Goal: Find specific page/section: Find specific page/section

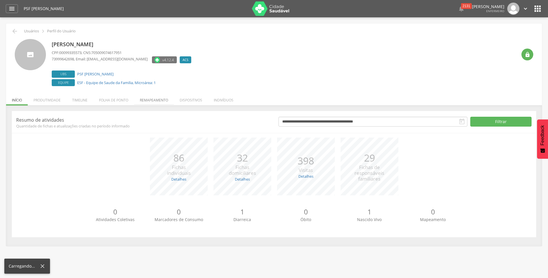
click at [152, 103] on li "Remapeamento" at bounding box center [154, 99] width 40 height 14
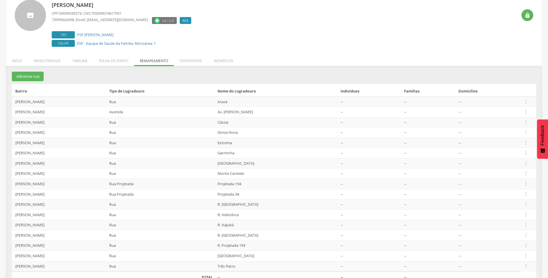
scroll to position [42, 0]
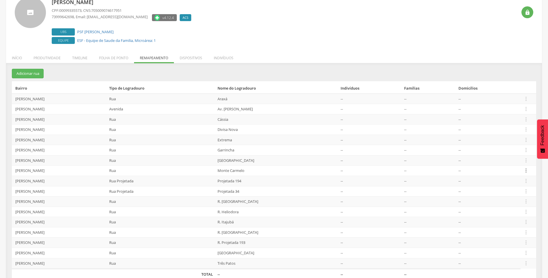
click at [528, 169] on icon "" at bounding box center [526, 170] width 6 height 6
click at [509, 149] on link "Desalocar famílias" at bounding box center [507, 147] width 46 height 7
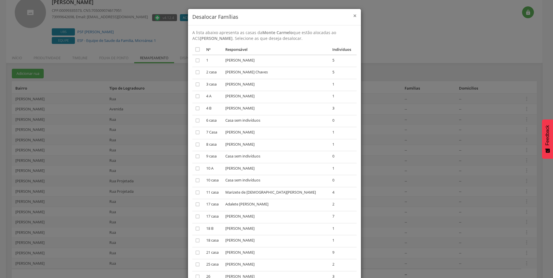
click at [353, 14] on span "×" at bounding box center [354, 16] width 3 height 8
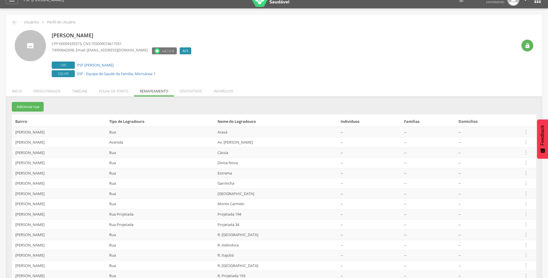
scroll to position [0, 0]
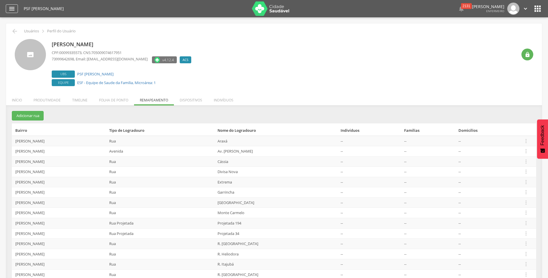
click at [11, 8] on icon "" at bounding box center [11, 8] width 7 height 7
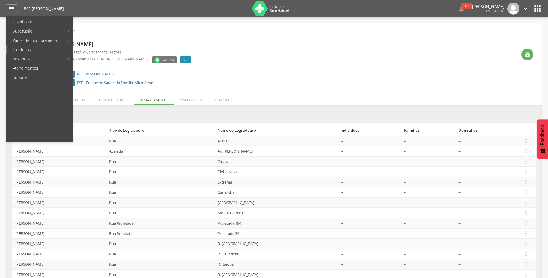
click at [24, 50] on link "Indivíduos" at bounding box center [40, 49] width 66 height 9
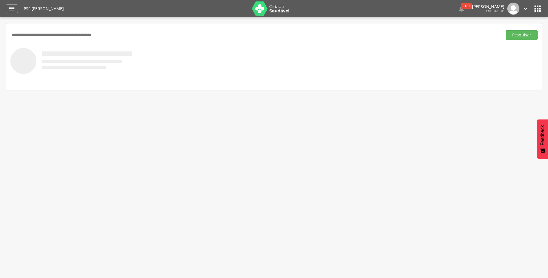
click at [31, 35] on input "text" at bounding box center [255, 35] width 490 height 10
type input "**********"
click at [519, 34] on button "Pesquisar" at bounding box center [522, 35] width 32 height 10
